Goal: Task Accomplishment & Management: Manage account settings

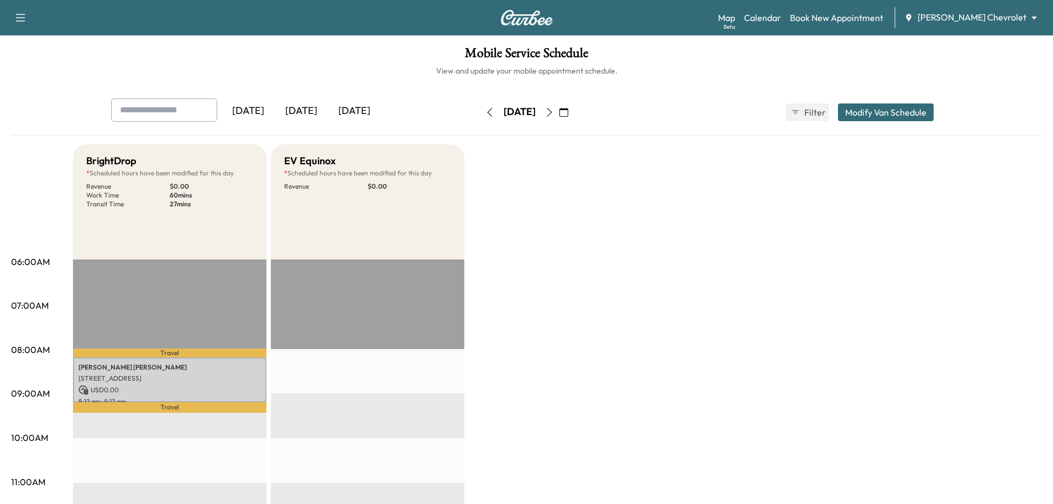
click at [568, 113] on icon "button" at bounding box center [564, 112] width 9 height 9
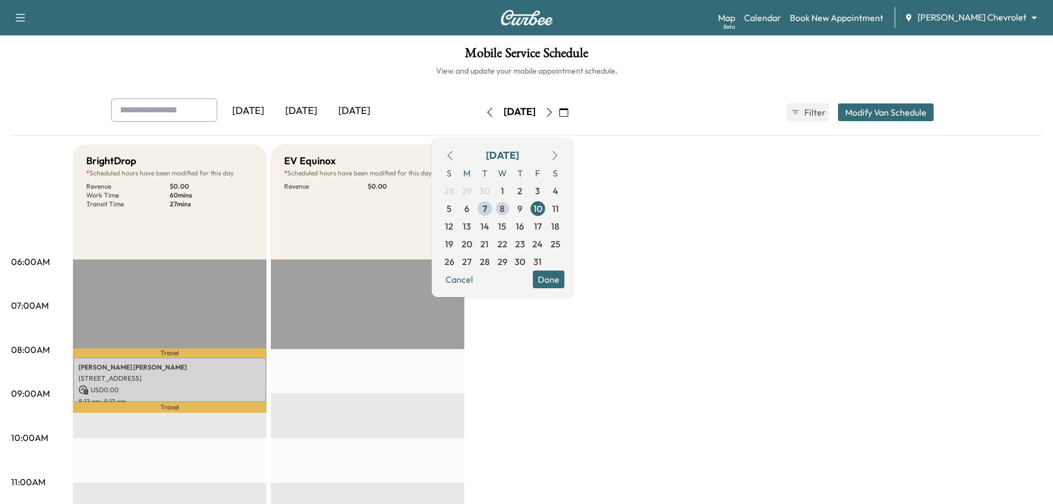
click at [505, 213] on span "8" at bounding box center [502, 208] width 5 height 13
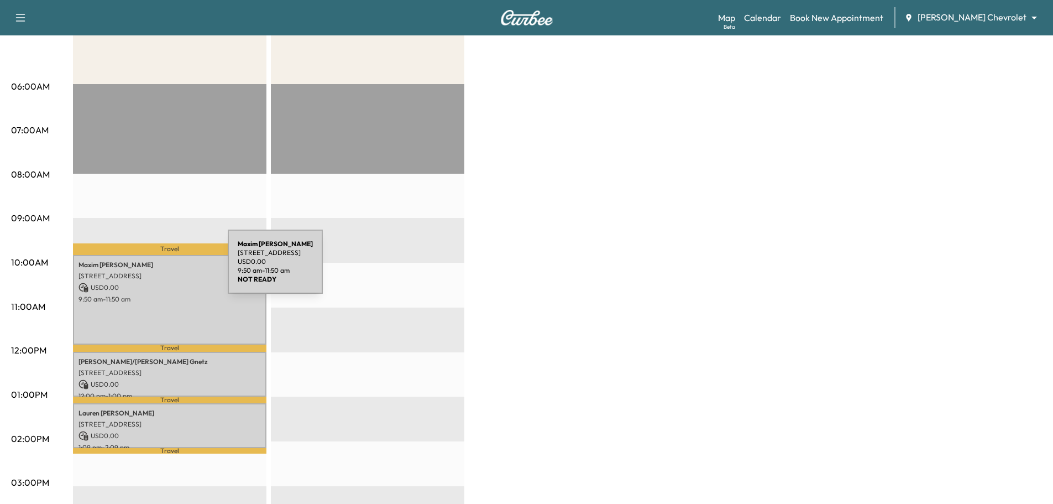
scroll to position [166, 0]
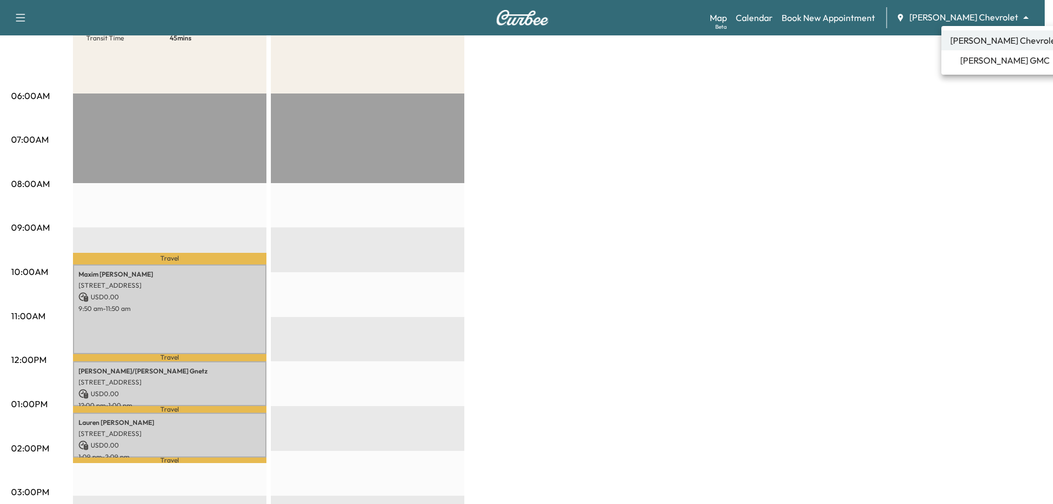
click at [1006, 15] on body "Support Log Out Map Beta Calendar Book New Appointment [PERSON_NAME] Chevrolet …" at bounding box center [526, 86] width 1053 height 504
click at [982, 65] on span "[PERSON_NAME] GMC" at bounding box center [1005, 60] width 90 height 13
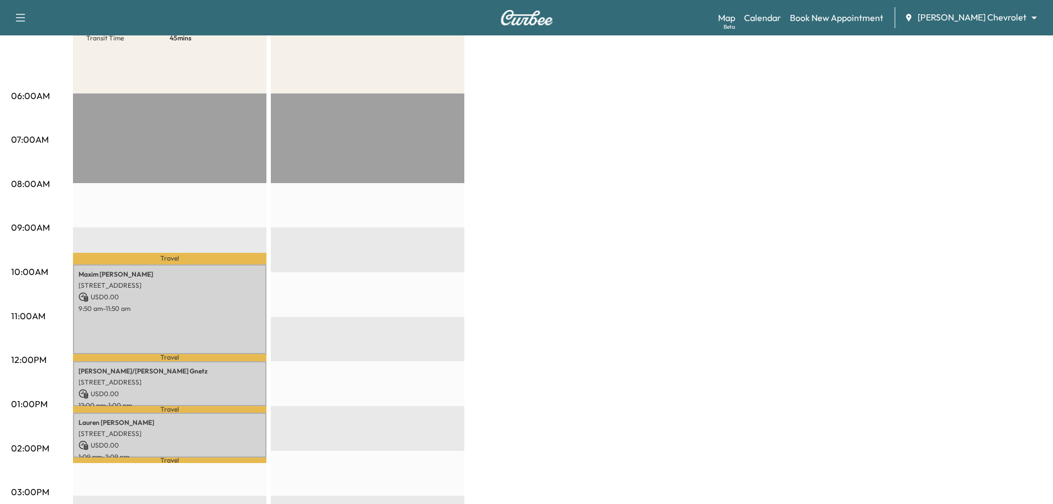
scroll to position [0, 0]
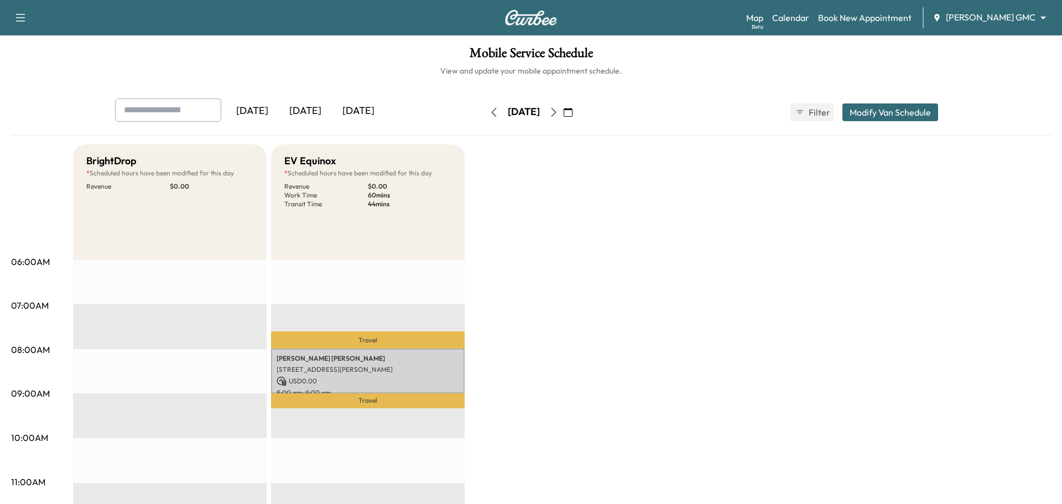
click at [965, 23] on body "Support Log Out Map Beta Calendar Book New Appointment [PERSON_NAME] GMC ******…" at bounding box center [531, 252] width 1062 height 504
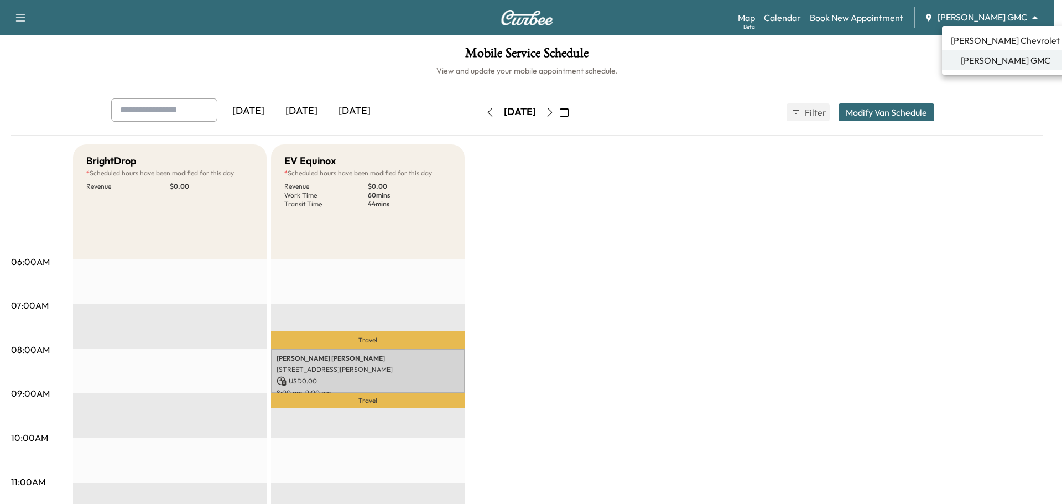
click at [968, 44] on span "[PERSON_NAME] Chevrolet" at bounding box center [1004, 40] width 109 height 13
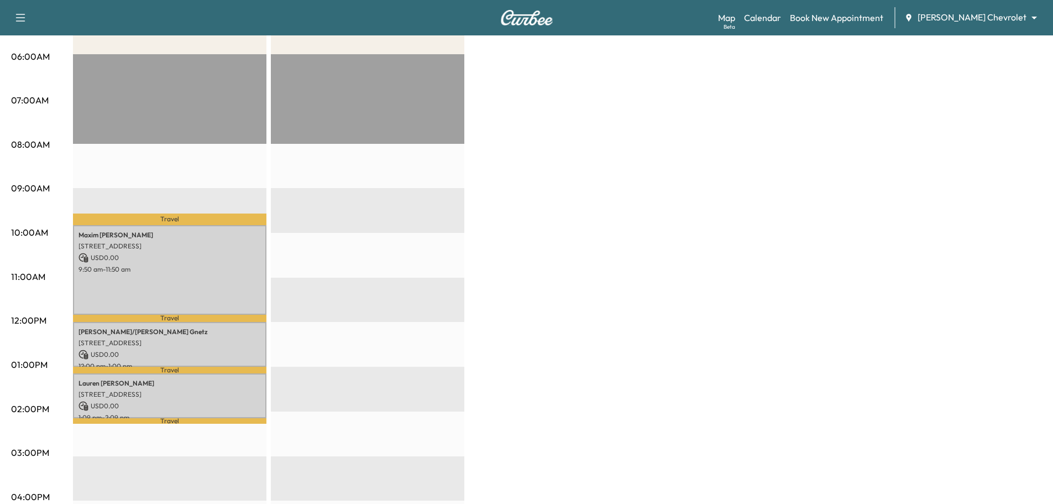
scroll to position [221, 0]
